Goal: Task Accomplishment & Management: Manage account settings

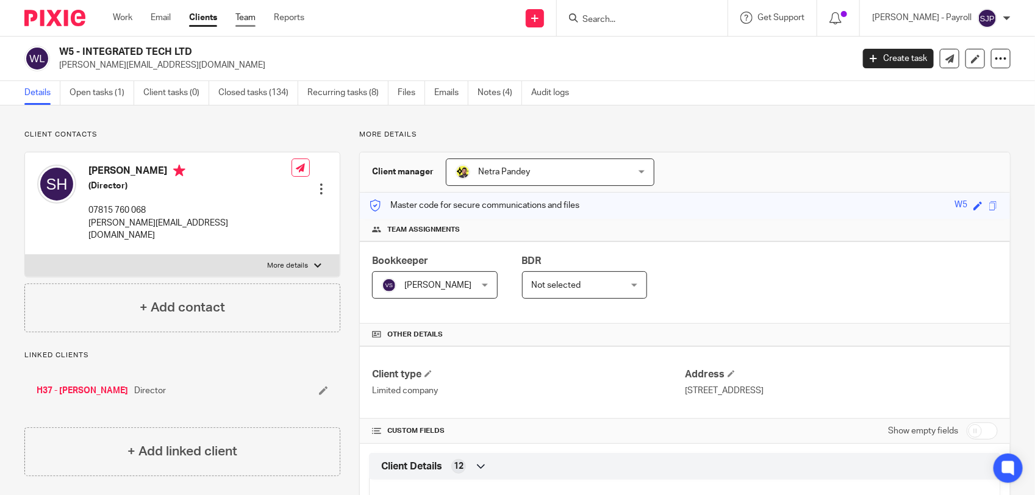
click at [248, 13] on link "Team" at bounding box center [246, 18] width 20 height 12
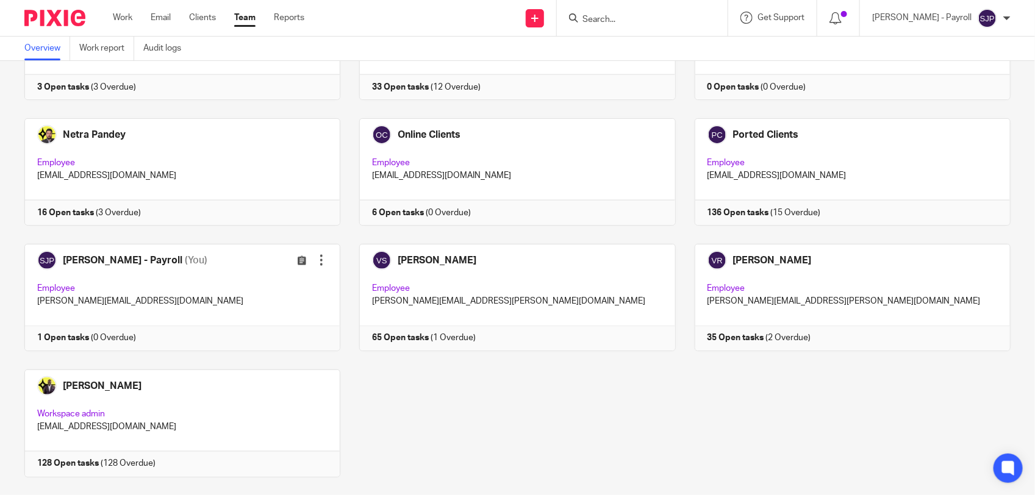
scroll to position [795, 0]
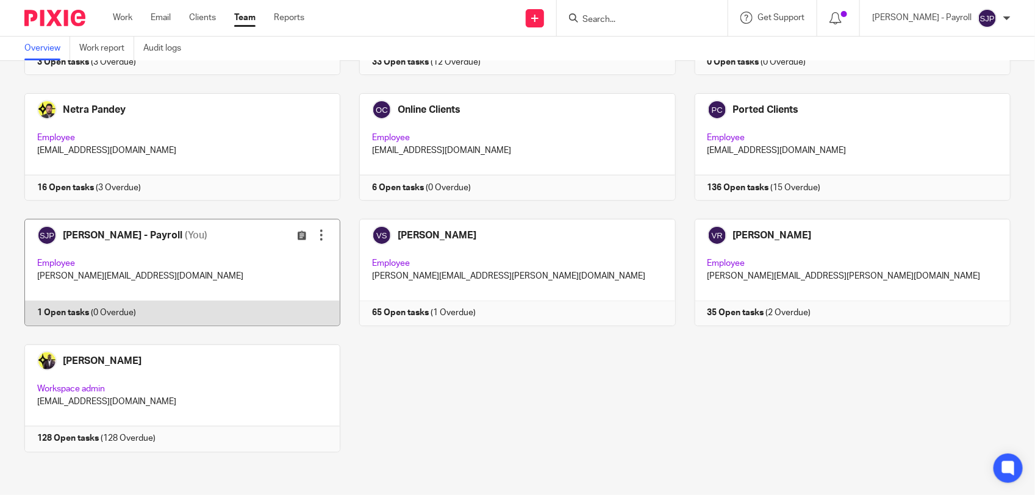
click at [243, 311] on link at bounding box center [172, 272] width 335 height 107
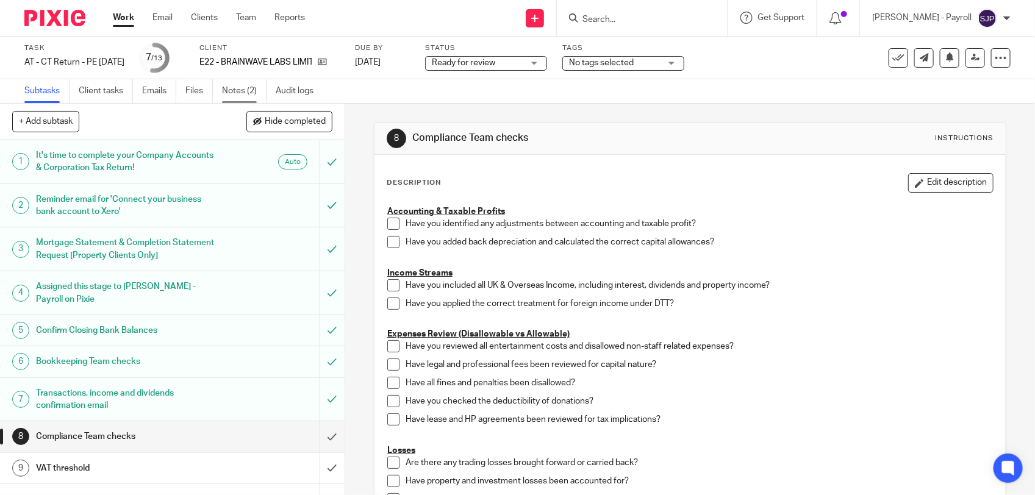
click at [245, 86] on link "Notes (2)" at bounding box center [244, 91] width 45 height 24
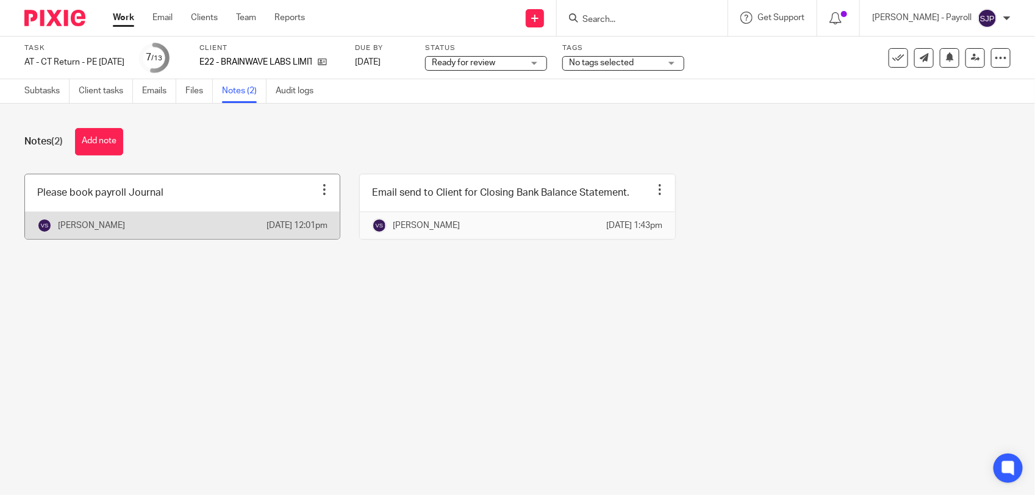
click at [318, 186] on div at bounding box center [324, 190] width 12 height 12
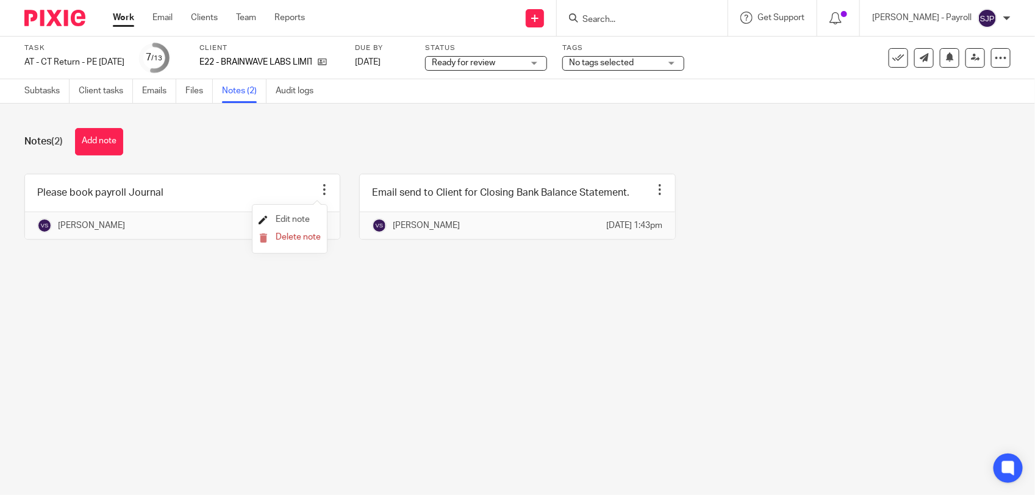
click at [291, 218] on span "Edit note" at bounding box center [293, 219] width 34 height 9
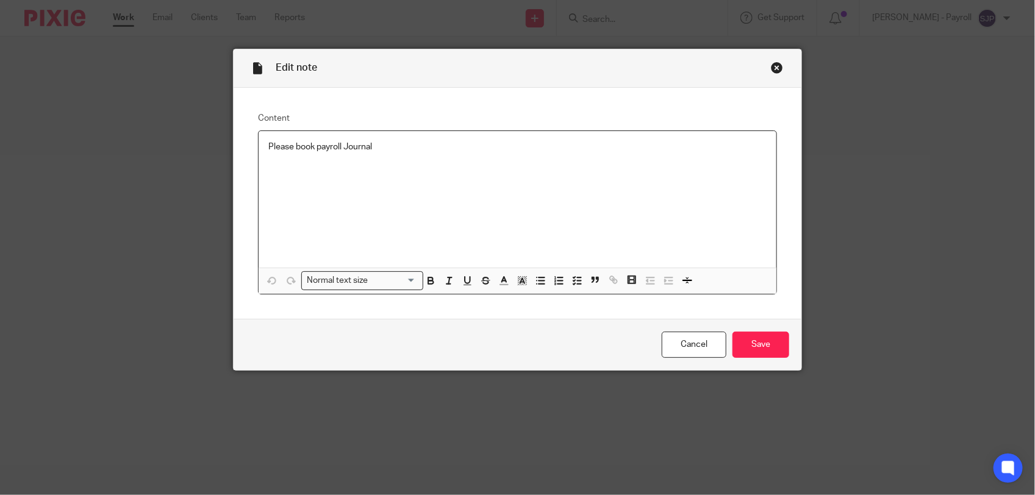
click at [397, 142] on p "Please book payroll Journal" at bounding box center [517, 147] width 498 height 12
drag, startPoint x: 386, startPoint y: 144, endPoint x: 226, endPoint y: 147, distance: 160.5
click at [226, 147] on div "Edit note Content Please book payroll Journal Normal text size Loading... Remov…" at bounding box center [517, 247] width 1035 height 495
click at [572, 282] on icon "button" at bounding box center [577, 280] width 11 height 11
click at [272, 151] on span at bounding box center [274, 147] width 12 height 12
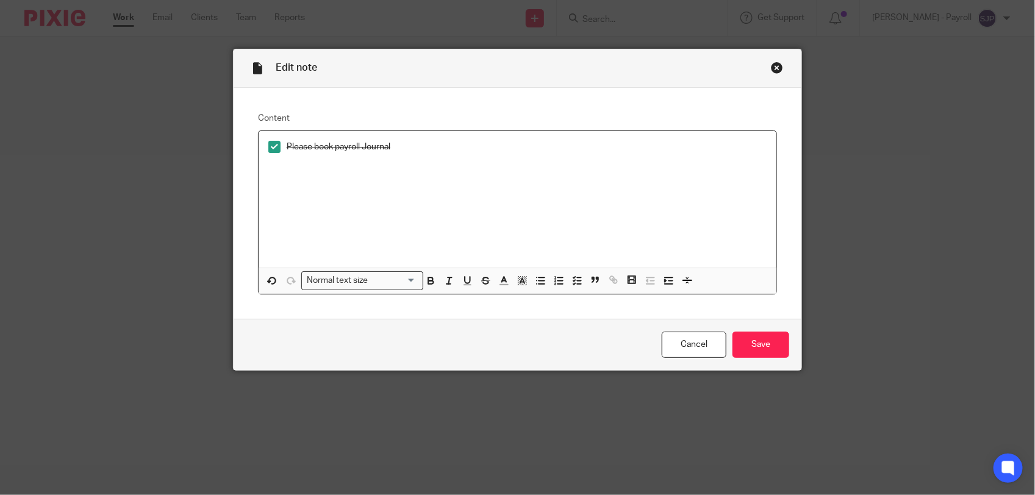
click at [279, 180] on p at bounding box center [517, 177] width 498 height 12
click at [765, 347] on input "Save" at bounding box center [761, 345] width 57 height 26
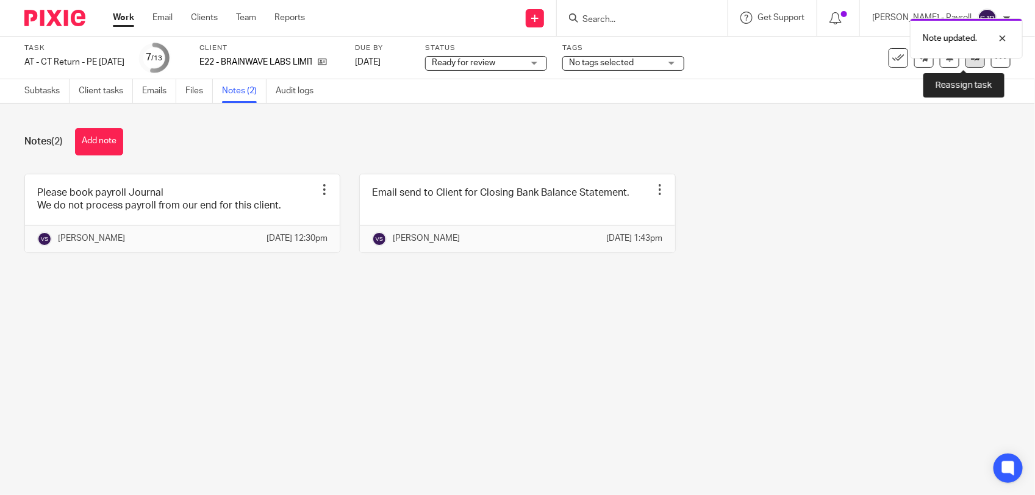
click at [971, 62] on icon at bounding box center [975, 57] width 9 height 9
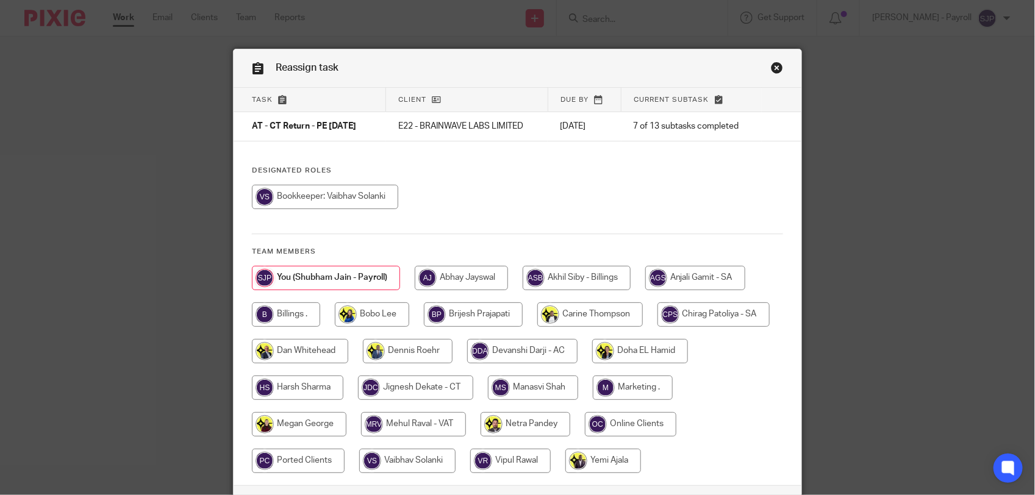
click at [336, 202] on input "radio" at bounding box center [325, 197] width 146 height 24
radio input "true"
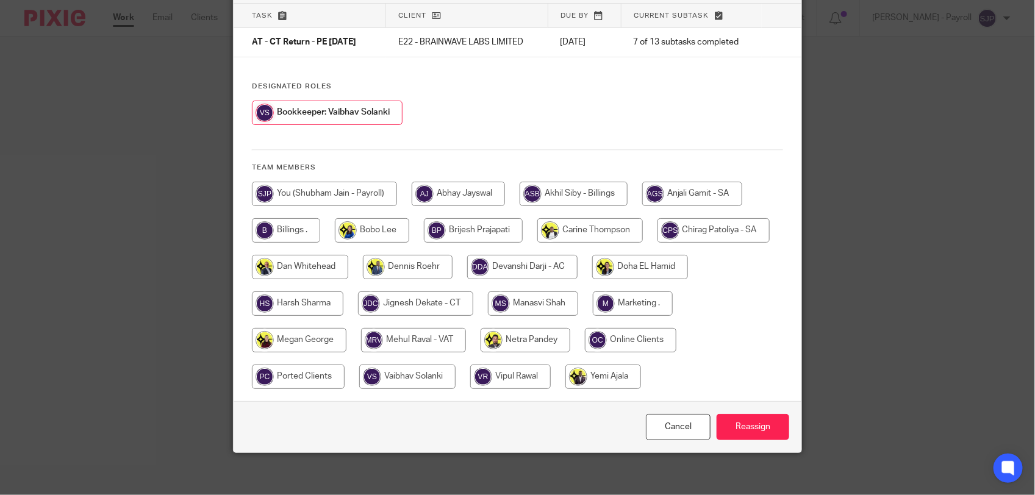
scroll to position [92, 0]
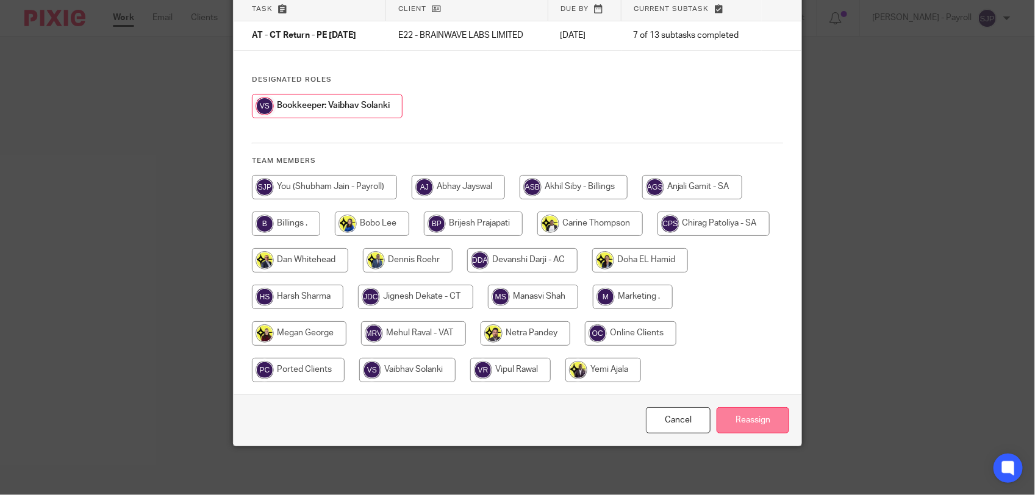
click at [766, 422] on input "Reassign" at bounding box center [753, 421] width 73 height 26
